Goal: Transaction & Acquisition: Purchase product/service

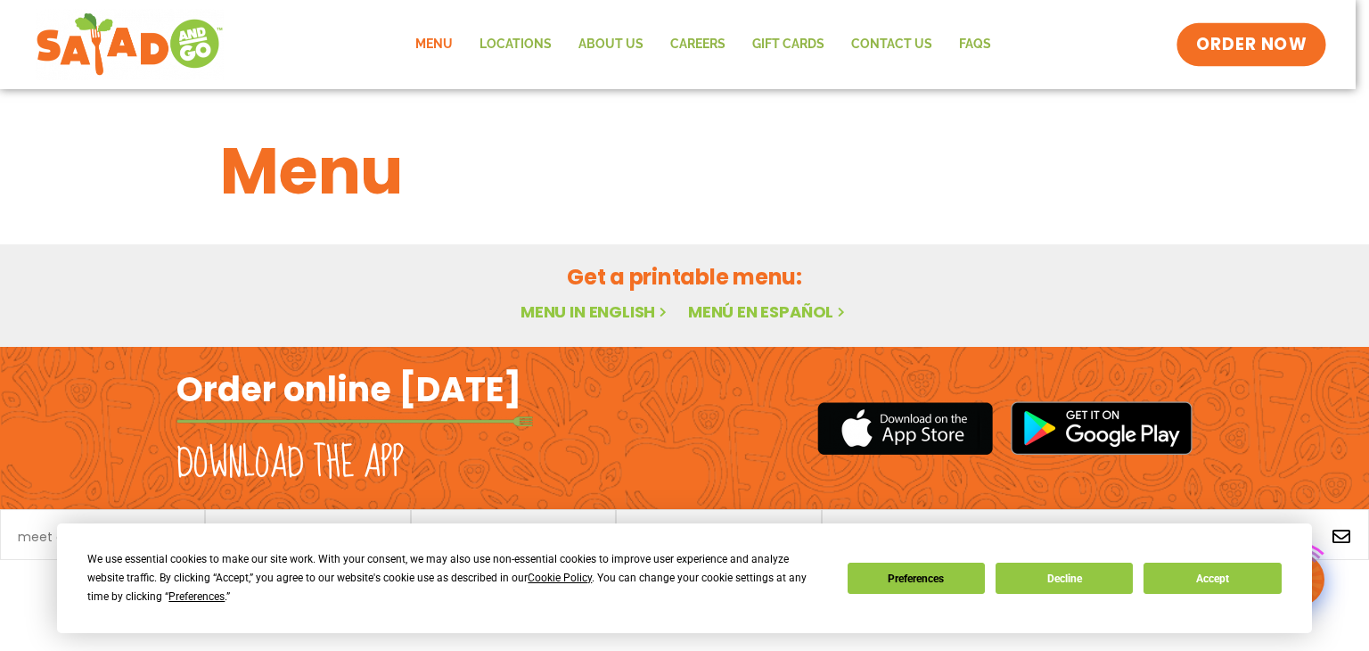
click at [1245, 42] on span "ORDER NOW" at bounding box center [1251, 44] width 111 height 23
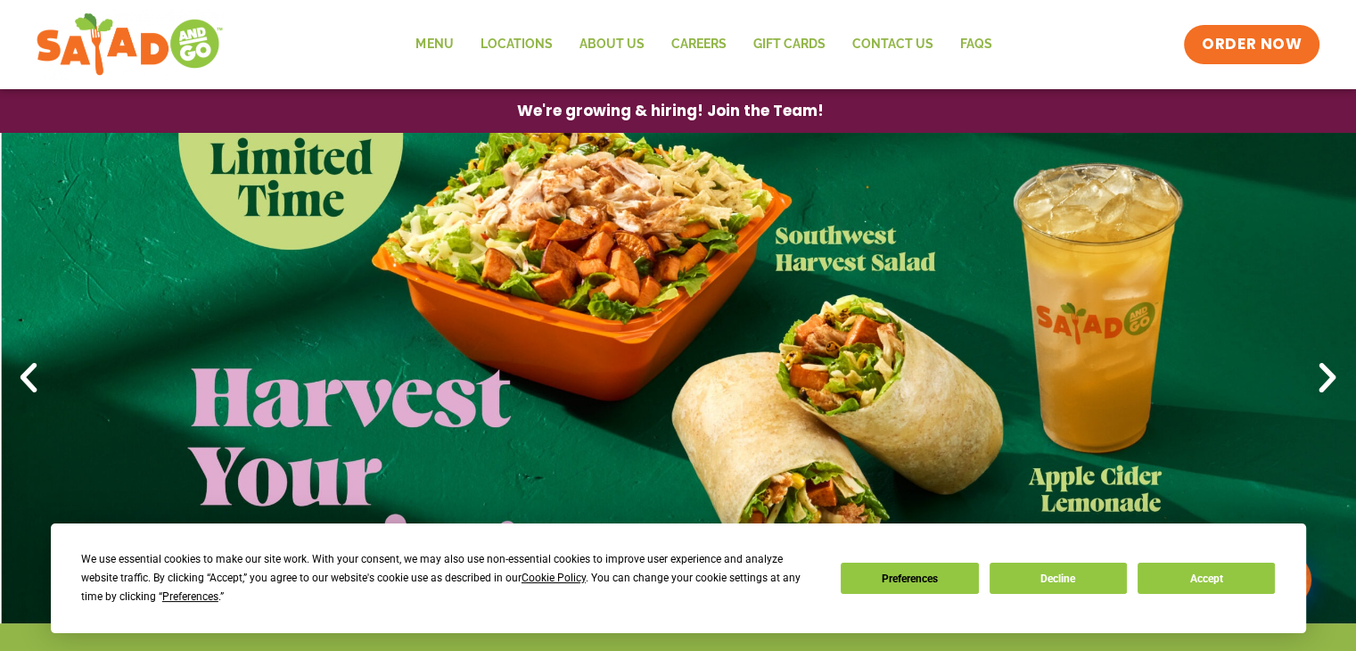
click at [1266, 69] on div "Menu Locations About Us Careers GIFT CARDS Contact Us FAQs Menu Menu Locations …" at bounding box center [678, 44] width 1284 height 71
click at [1247, 58] on link "ORDER NOW" at bounding box center [1252, 44] width 150 height 43
